Goal: Find specific page/section: Find specific page/section

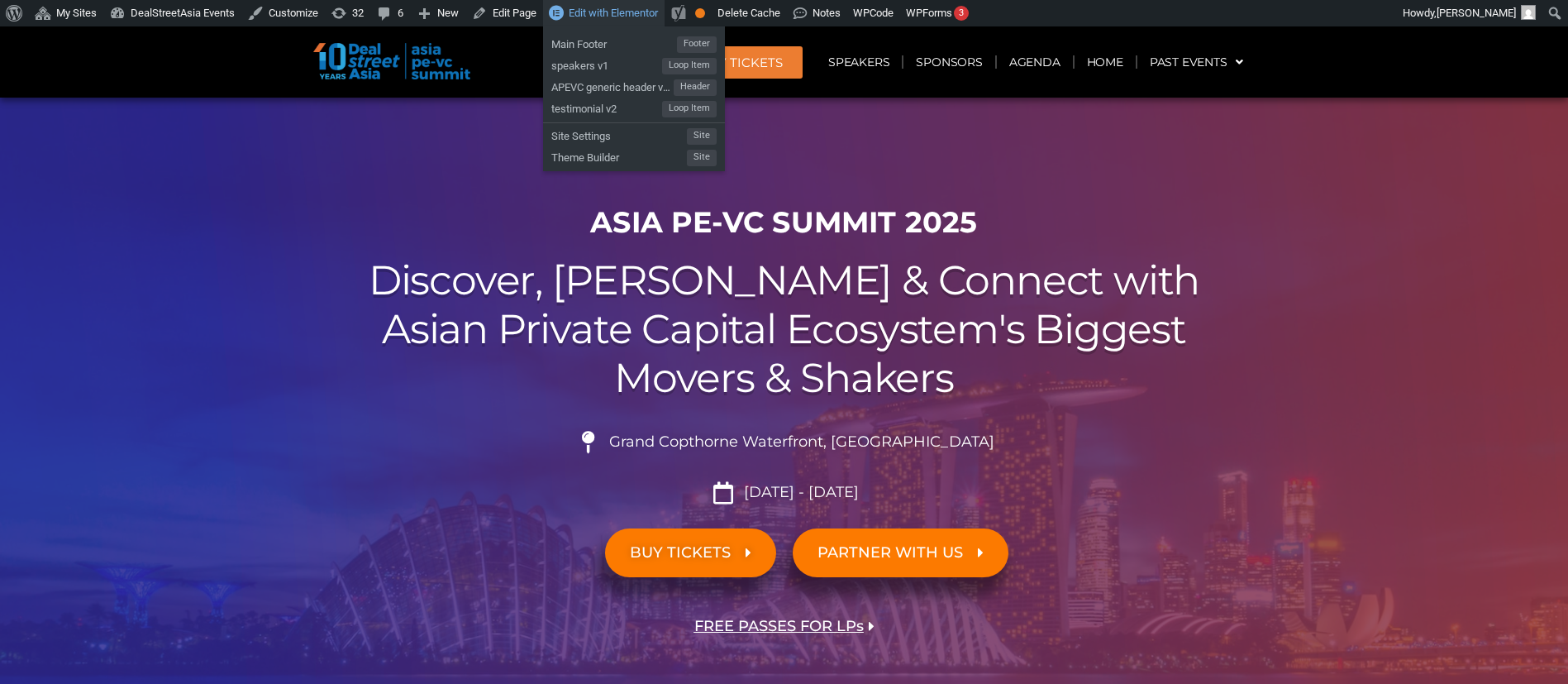
click at [630, 17] on span "Edit with Elementor" at bounding box center [614, 12] width 90 height 12
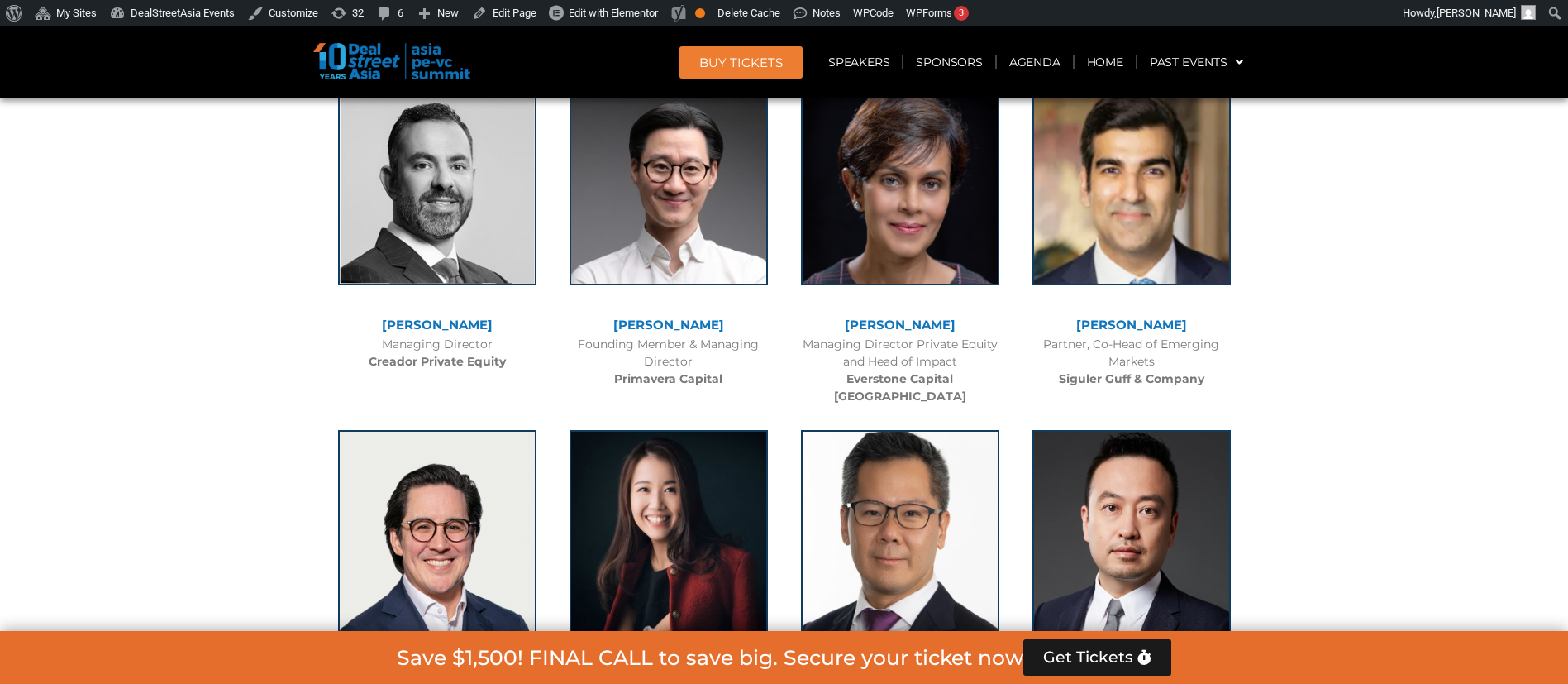
scroll to position [9272, 0]
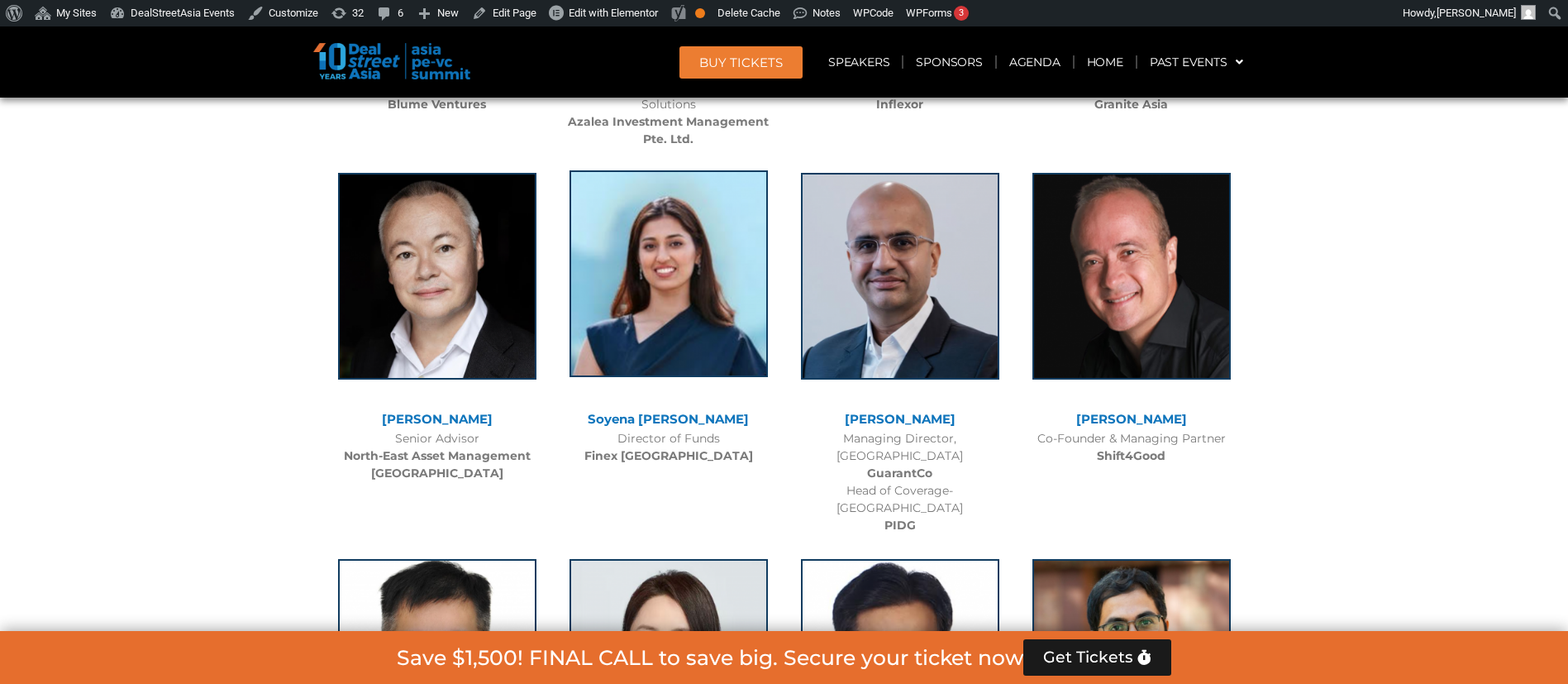
drag, startPoint x: 661, startPoint y: 186, endPoint x: 623, endPoint y: 173, distance: 40.2
click at [623, 173] on img at bounding box center [669, 273] width 198 height 207
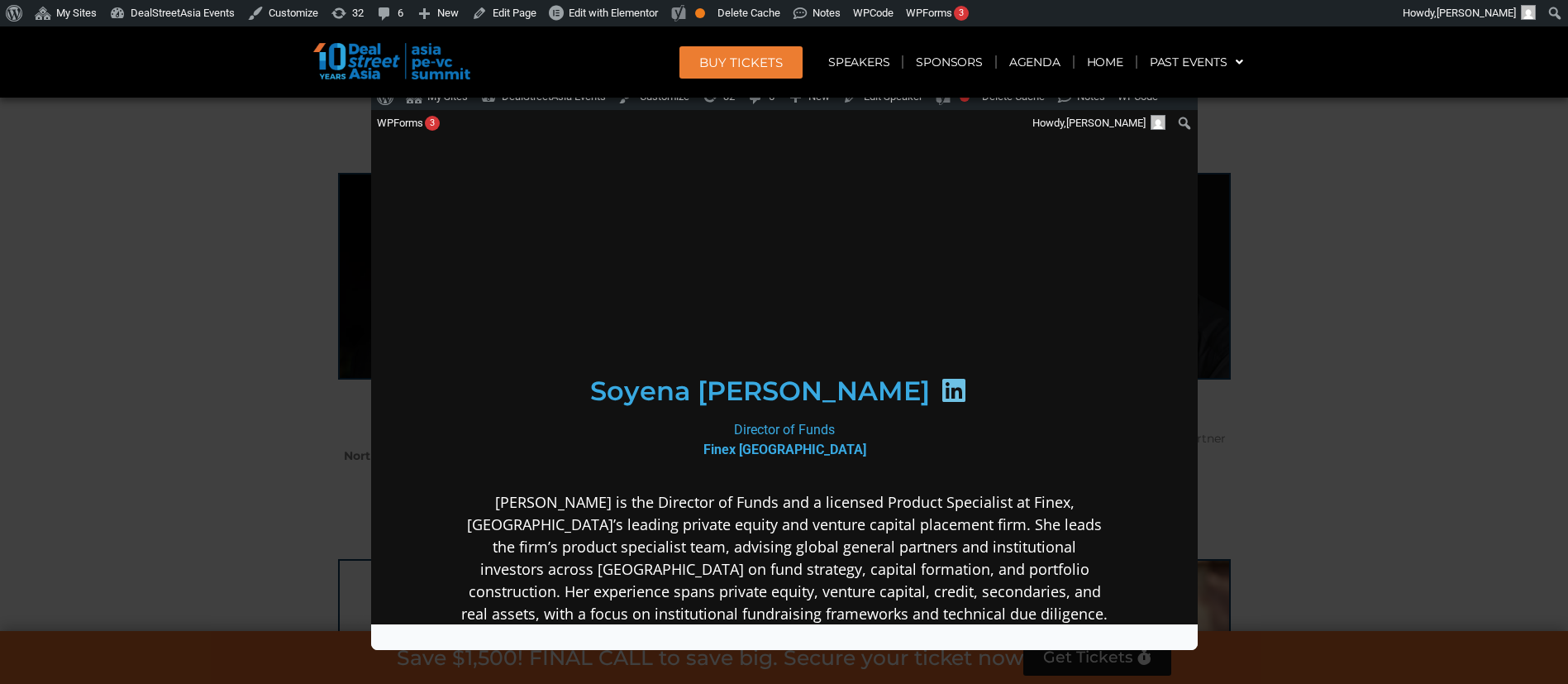
scroll to position [0, 0]
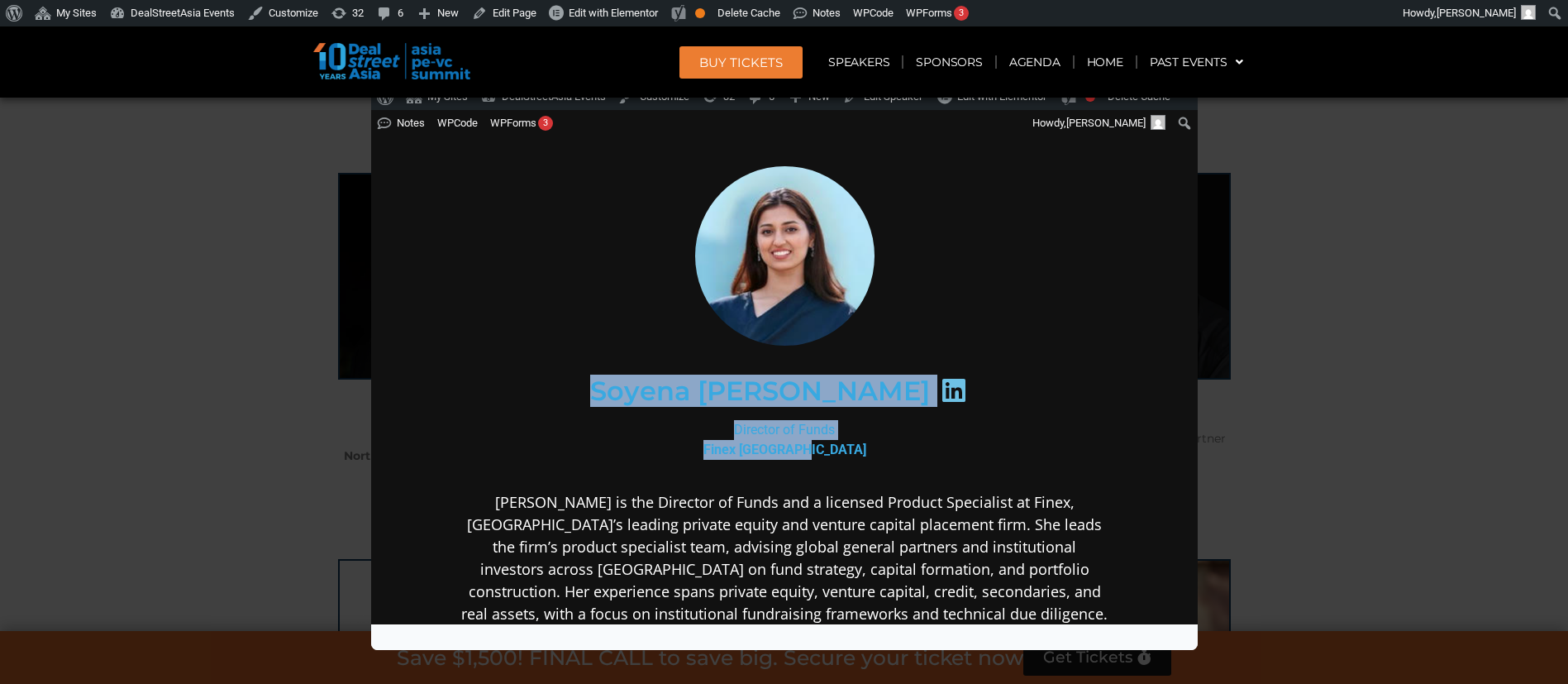
drag, startPoint x: 835, startPoint y: 452, endPoint x: 642, endPoint y: 381, distance: 205.6
click at [642, 381] on div "Soyena Dhakal Director of Funds Finex Hong Kong" at bounding box center [784, 549] width 714 height 767
copy div "Soyena Dhakal Director of Funds Finex Hong Kong"
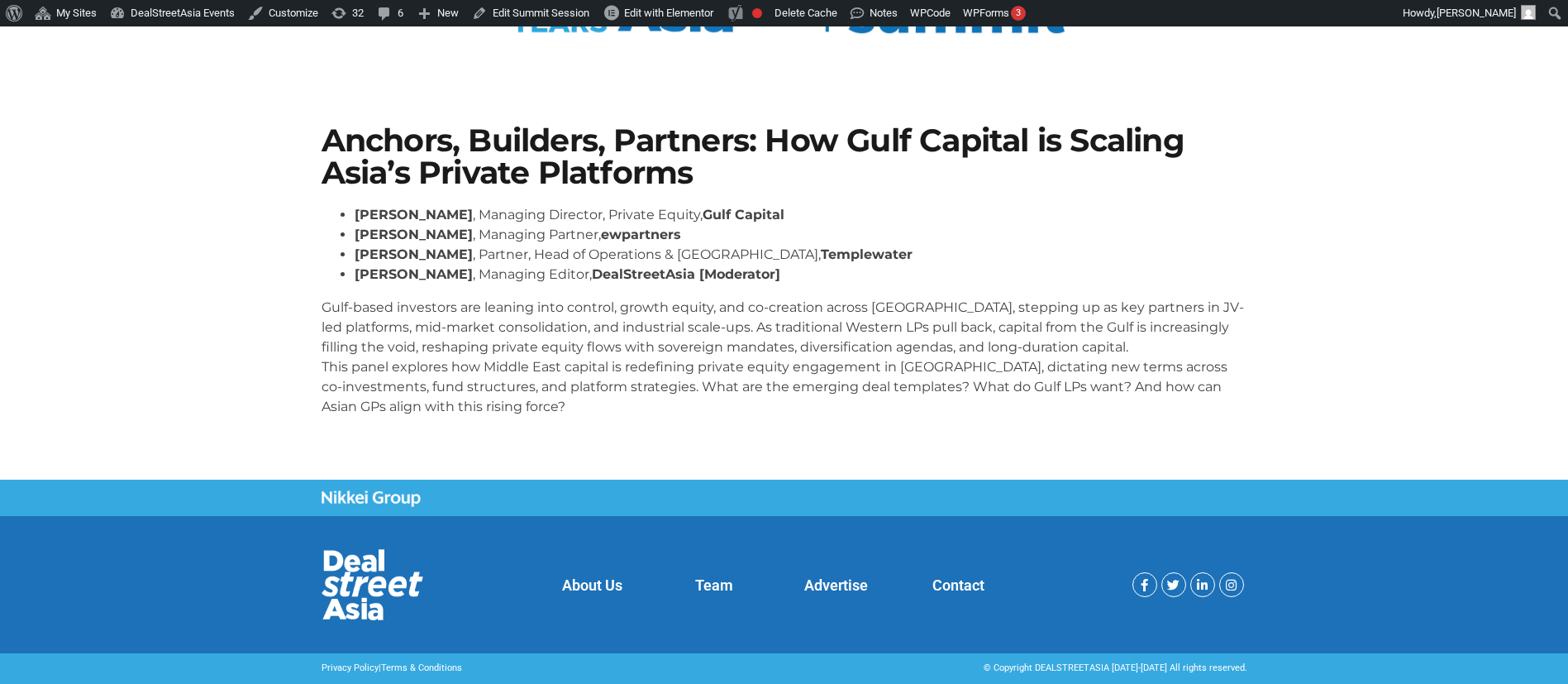
scroll to position [249, 0]
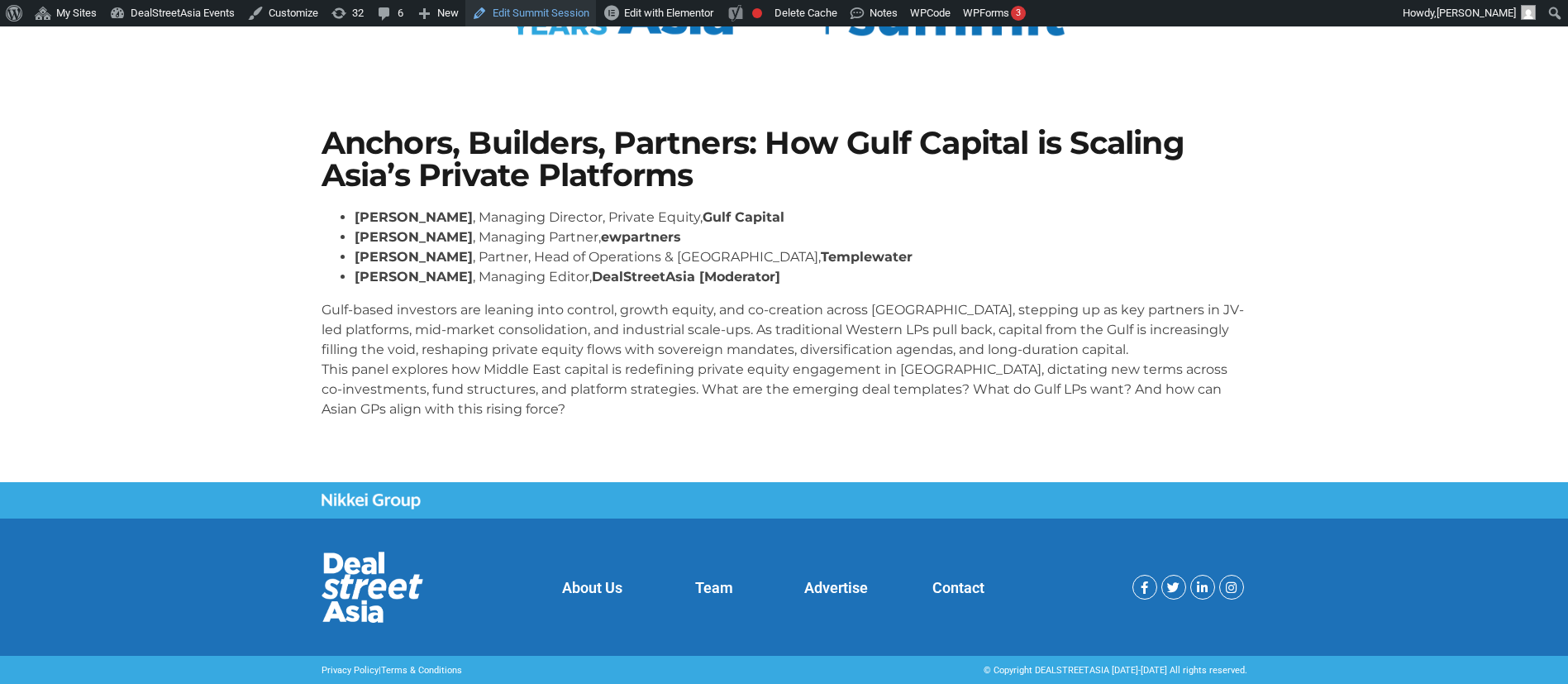
click at [542, 7] on link "Edit Summit Session" at bounding box center [530, 13] width 130 height 27
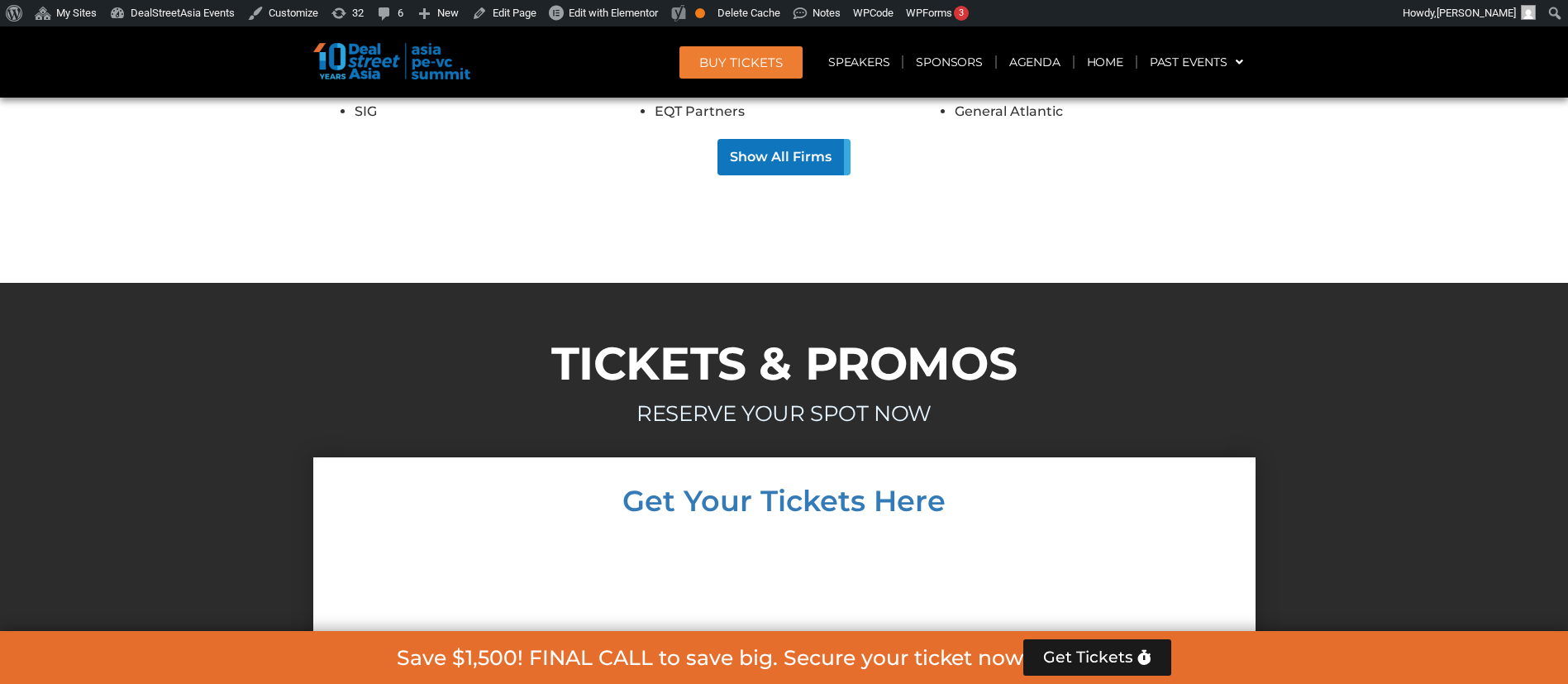
scroll to position [14711, 0]
